Goal: Check status: Check status

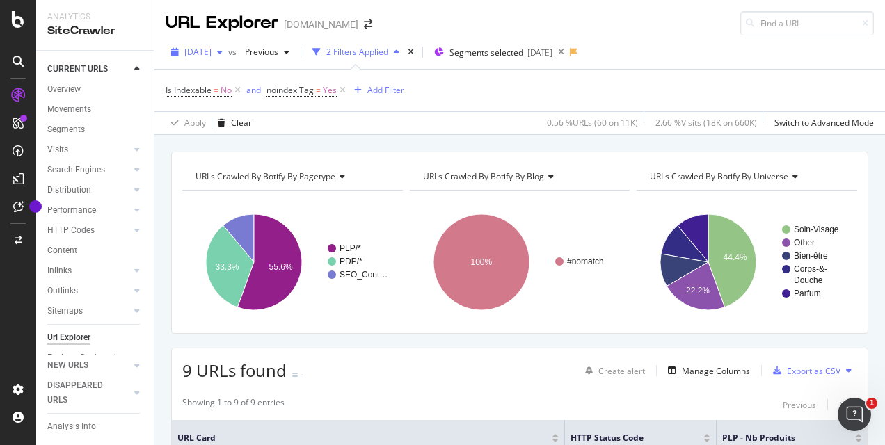
click at [205, 53] on span "[DATE]" at bounding box center [197, 52] width 27 height 12
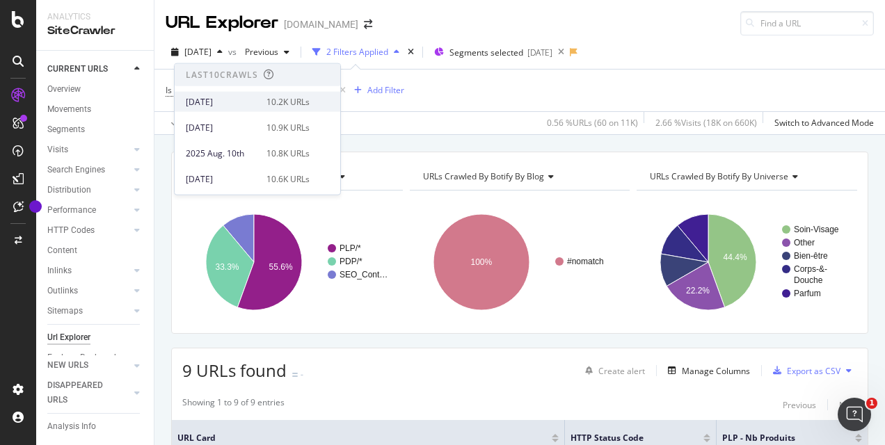
click at [223, 104] on div "[DATE]" at bounding box center [222, 101] width 72 height 13
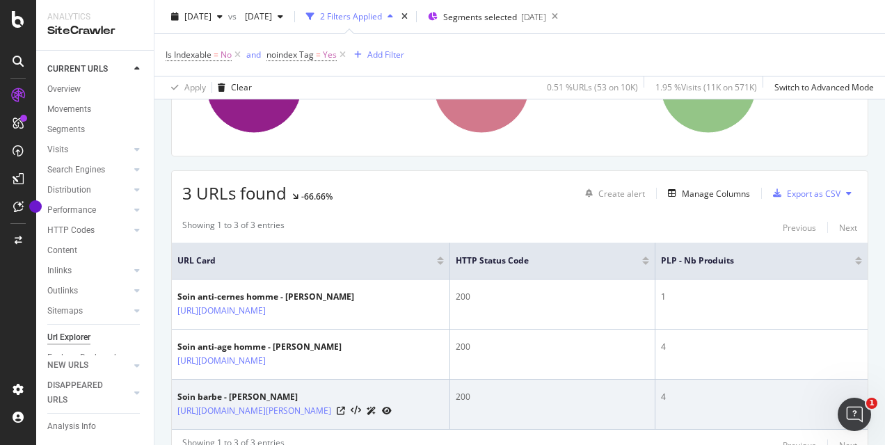
scroll to position [279, 0]
